Goal: Find specific page/section: Locate item on page

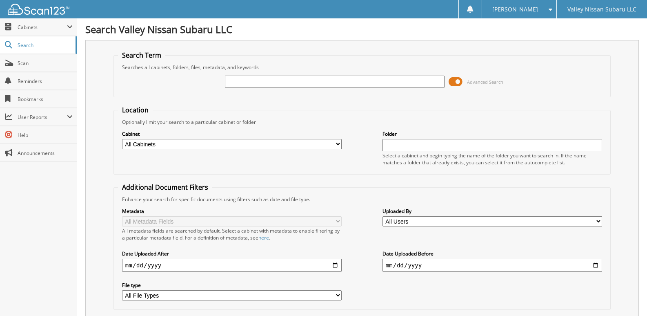
click at [426, 146] on input "text" at bounding box center [493, 145] width 220 height 12
click at [272, 82] on input "text" at bounding box center [335, 82] width 220 height 12
type input "sm768922"
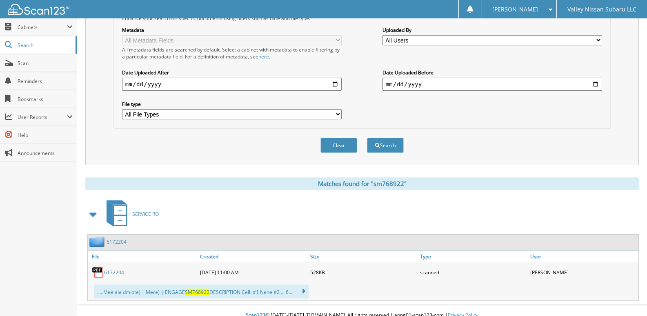
scroll to position [191, 0]
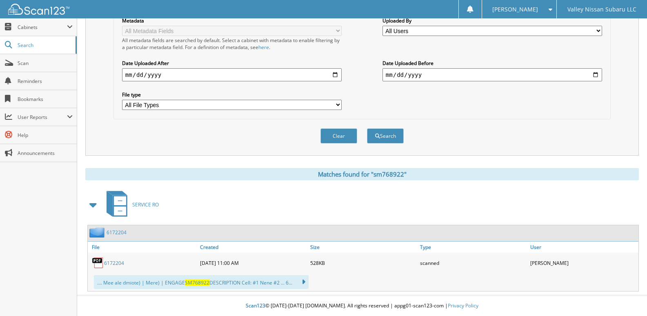
click at [103, 263] on img at bounding box center [98, 262] width 12 height 12
click at [117, 263] on link "6172204" at bounding box center [114, 262] width 20 height 7
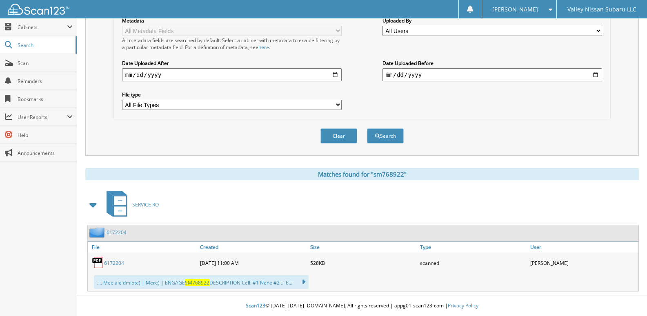
click at [96, 259] on img at bounding box center [98, 262] width 12 height 12
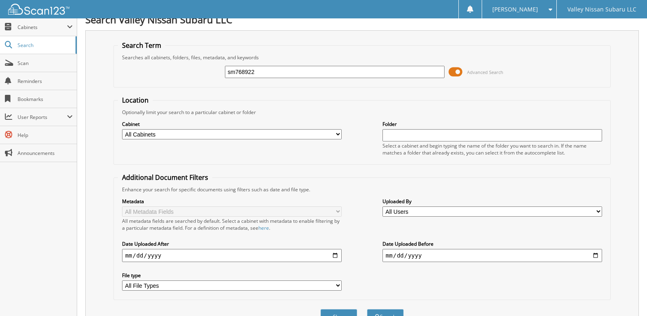
scroll to position [0, 0]
